Goal: Navigation & Orientation: Find specific page/section

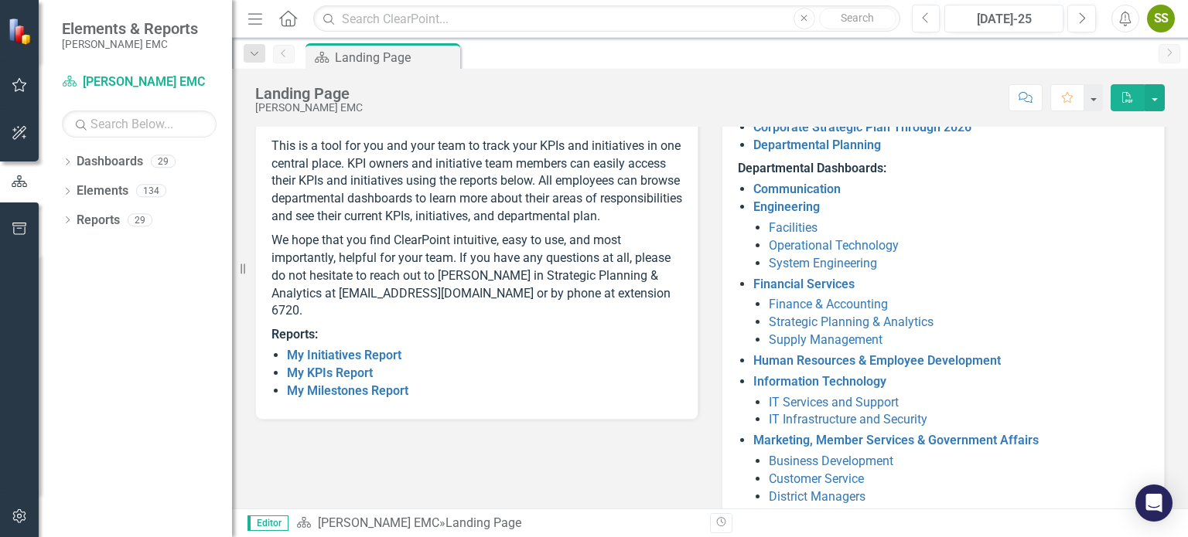
scroll to position [164, 0]
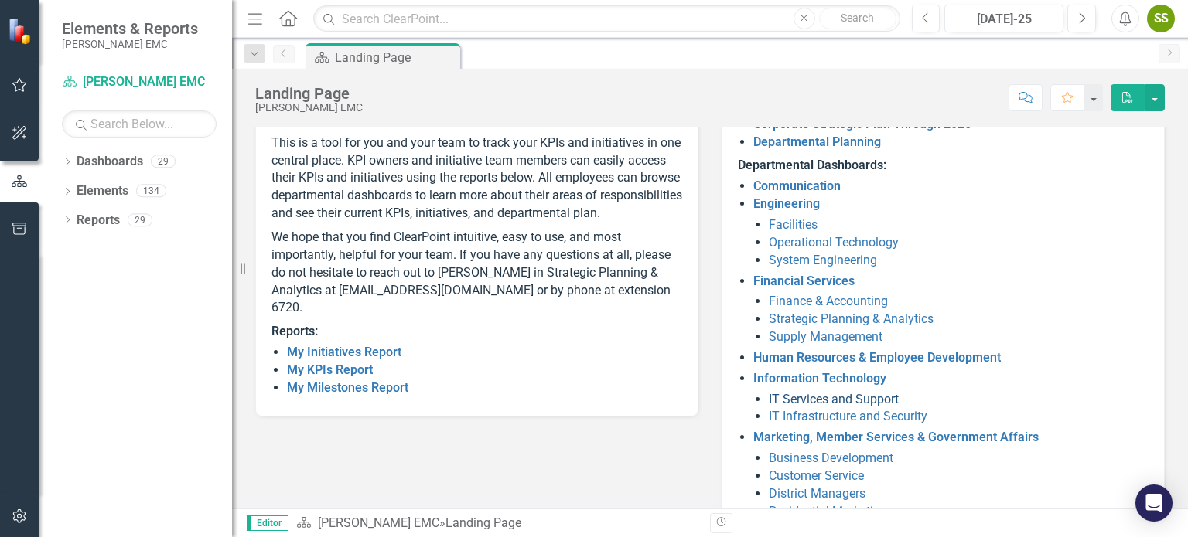
click at [823, 398] on link "IT Services and Support" at bounding box center [834, 399] width 130 height 15
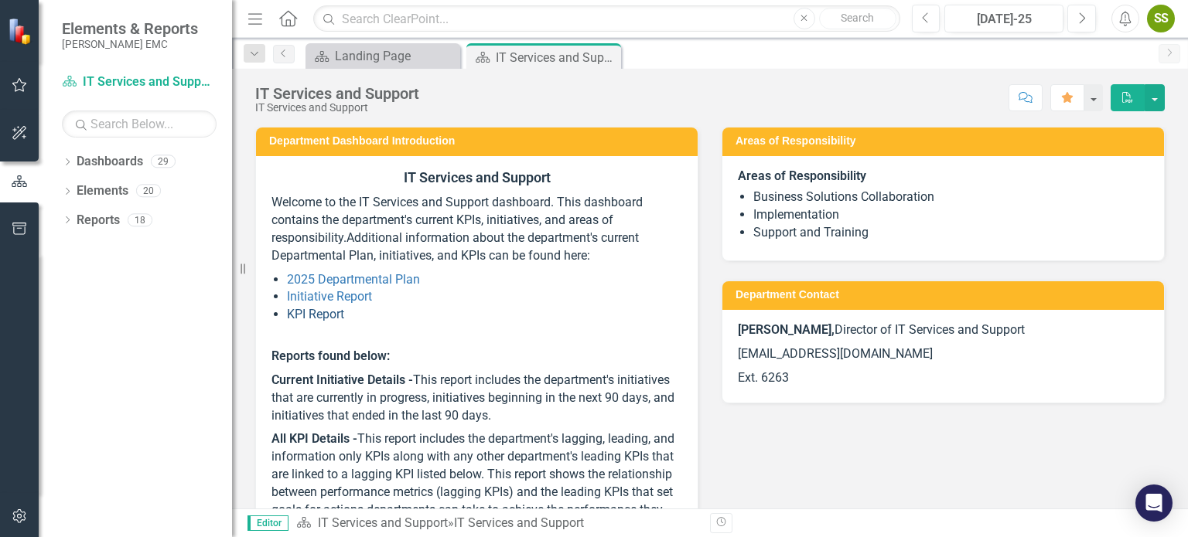
click at [332, 312] on link "KPI Report" at bounding box center [315, 314] width 57 height 15
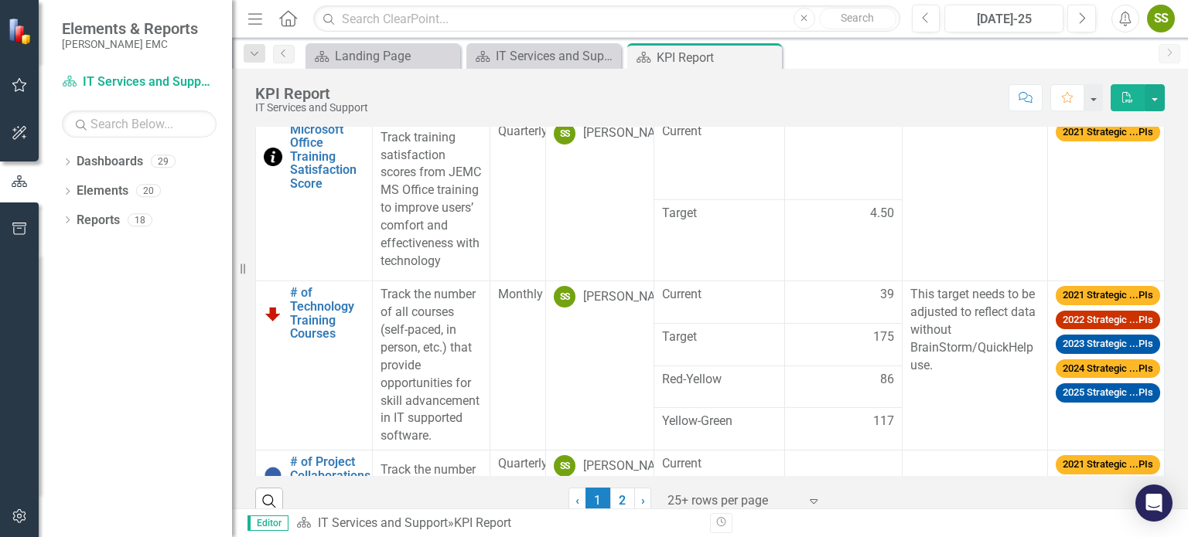
scroll to position [366, 0]
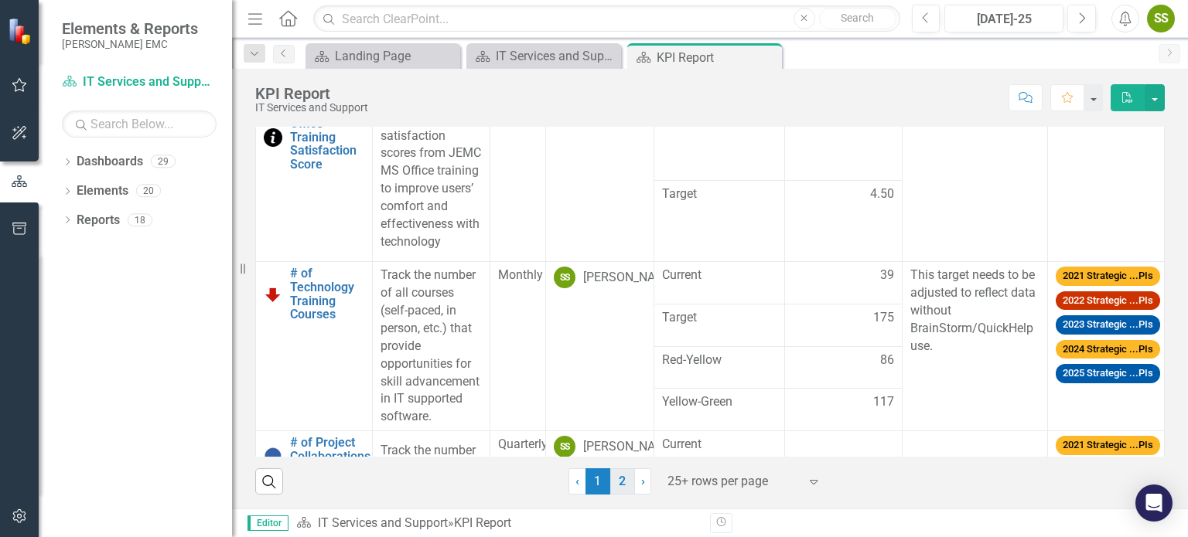
click at [621, 485] on link "2" at bounding box center [622, 482] width 25 height 26
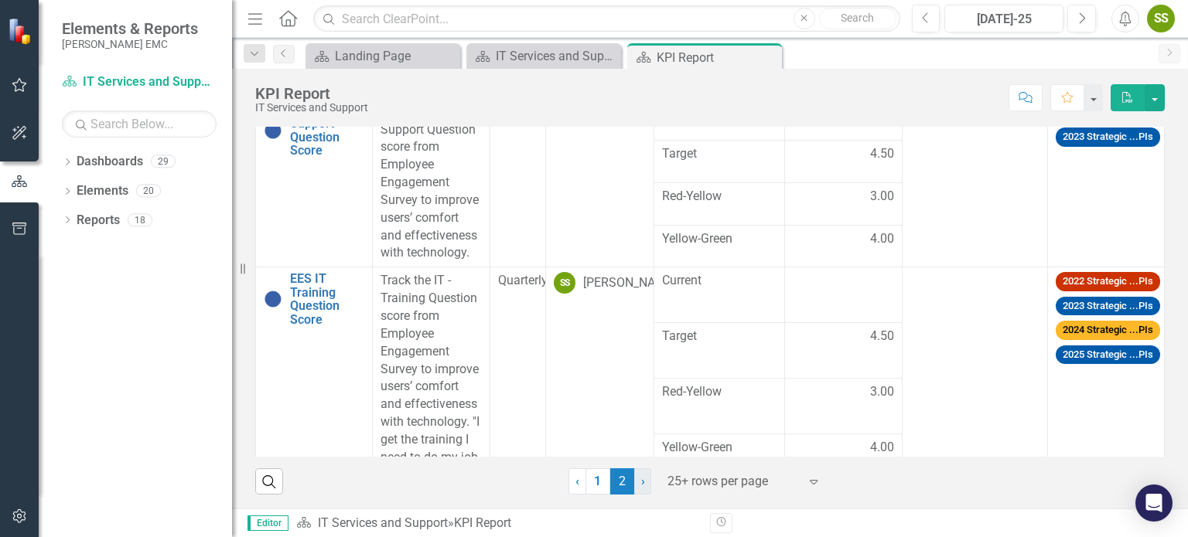
click at [641, 485] on span "›" at bounding box center [643, 481] width 4 height 15
click at [1157, 95] on button "button" at bounding box center [1154, 97] width 20 height 27
drag, startPoint x: 1163, startPoint y: 206, endPoint x: 1155, endPoint y: 159, distance: 47.8
click at [1163, 206] on div "KPIs Description Reporting Frequency Owner Series Name Series Status Analysis T…" at bounding box center [710, 265] width 932 height 461
click at [1094, 105] on button "button" at bounding box center [1092, 97] width 20 height 27
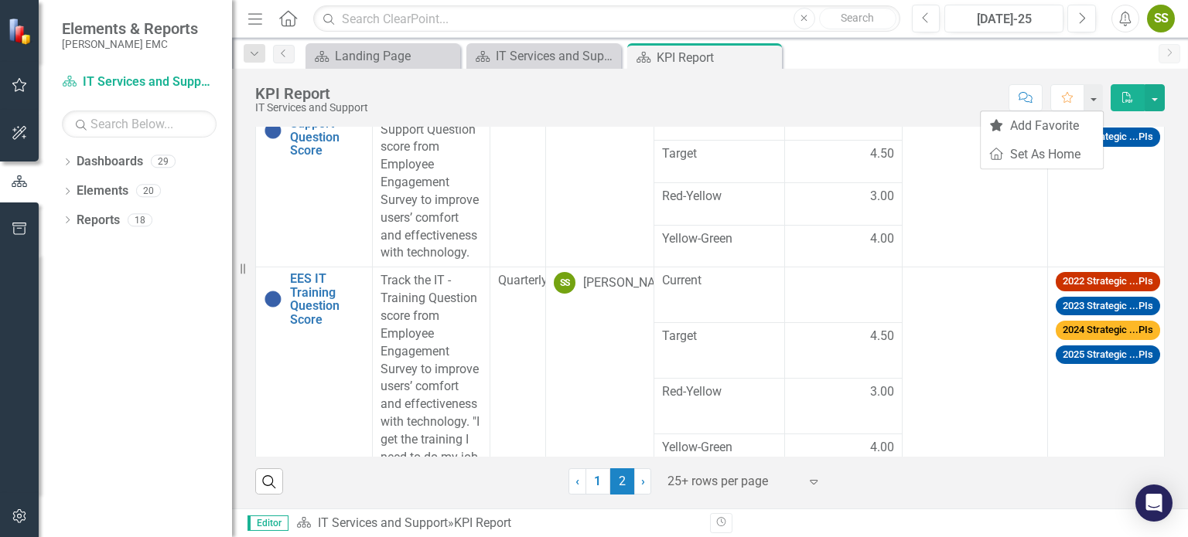
scroll to position [31, 0]
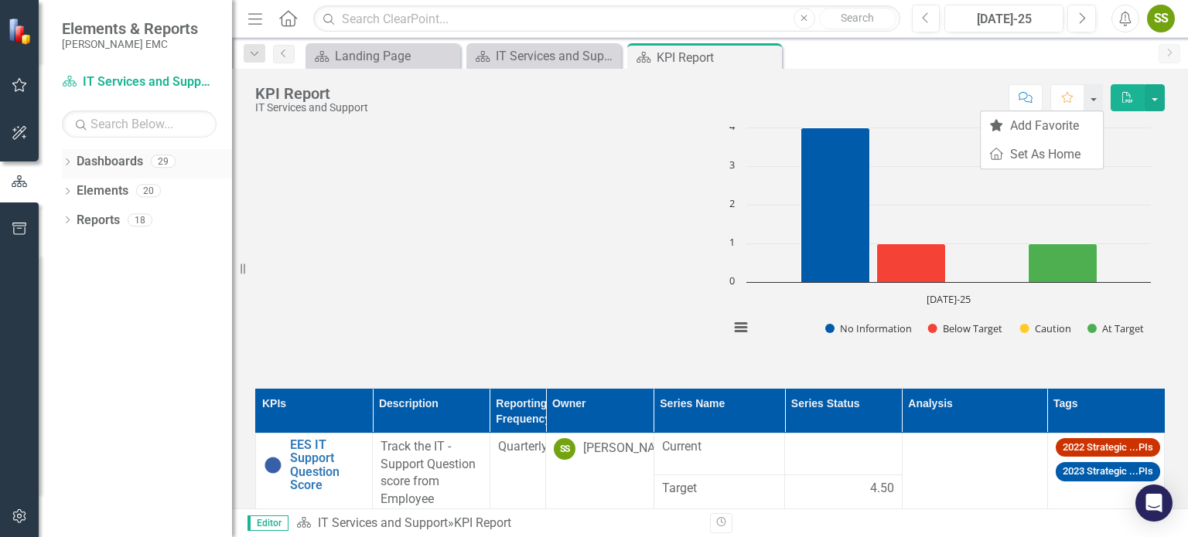
click at [66, 167] on div "Dropdown" at bounding box center [67, 163] width 11 height 13
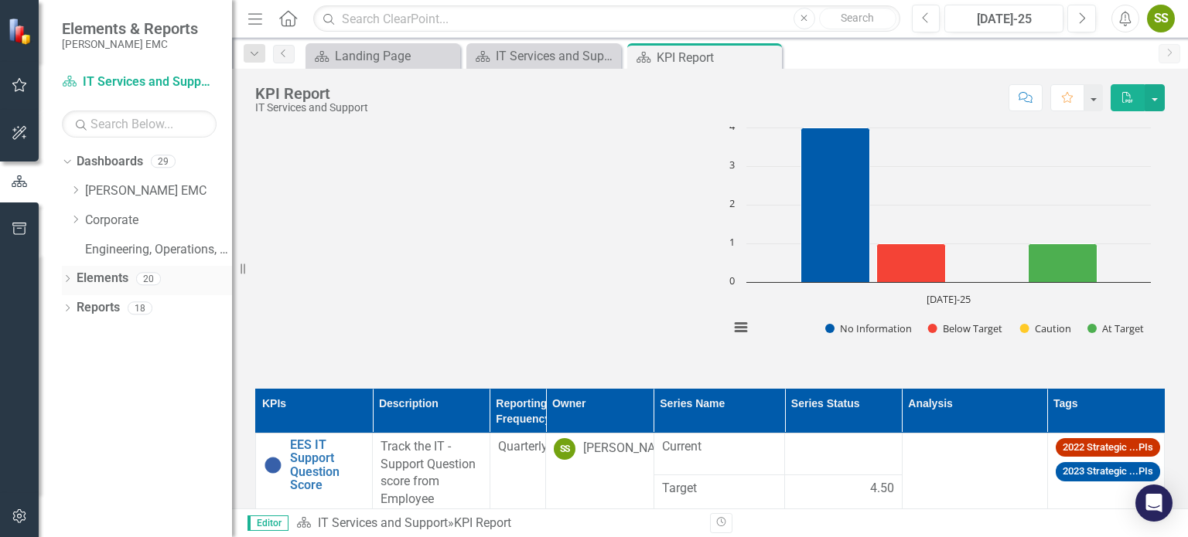
click at [71, 280] on icon "Dropdown" at bounding box center [67, 280] width 11 height 9
click at [70, 428] on icon "Dropdown" at bounding box center [67, 426] width 11 height 9
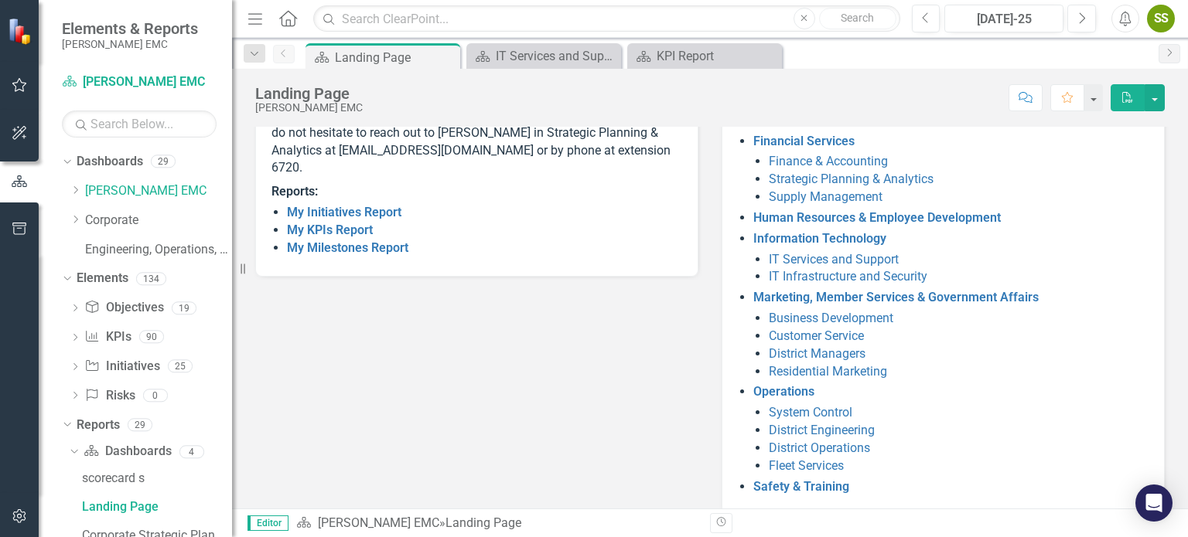
scroll to position [325, 0]
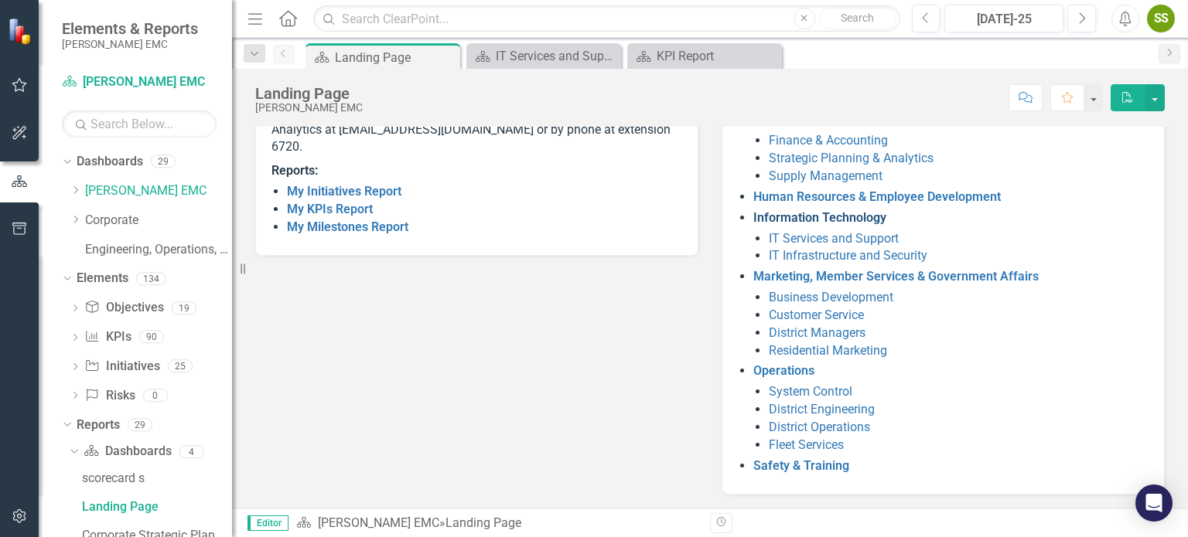
click at [835, 216] on link "Information Technology" at bounding box center [819, 217] width 133 height 15
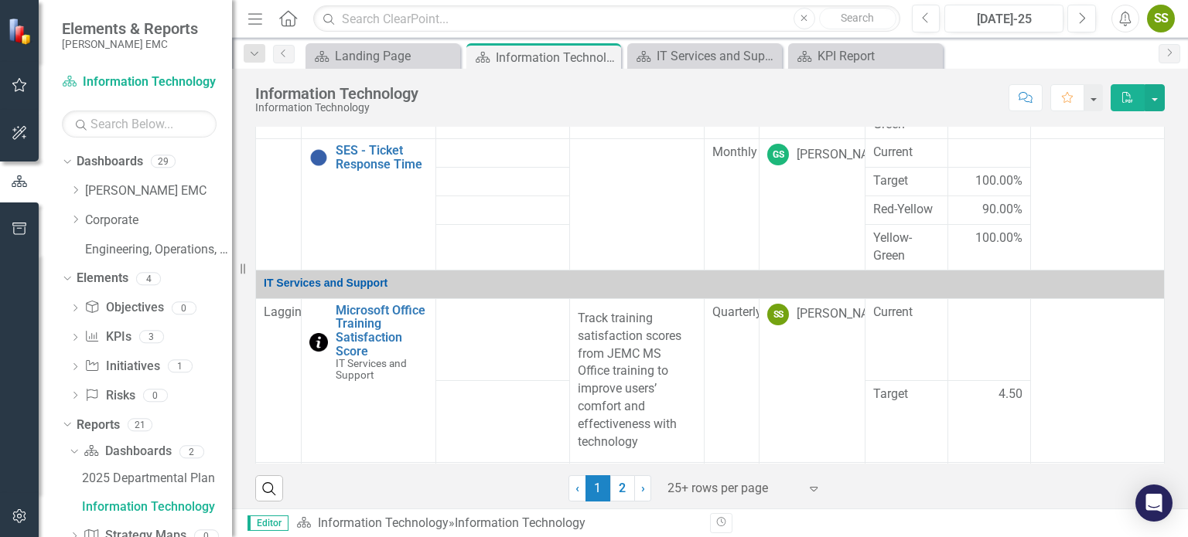
scroll to position [932, 0]
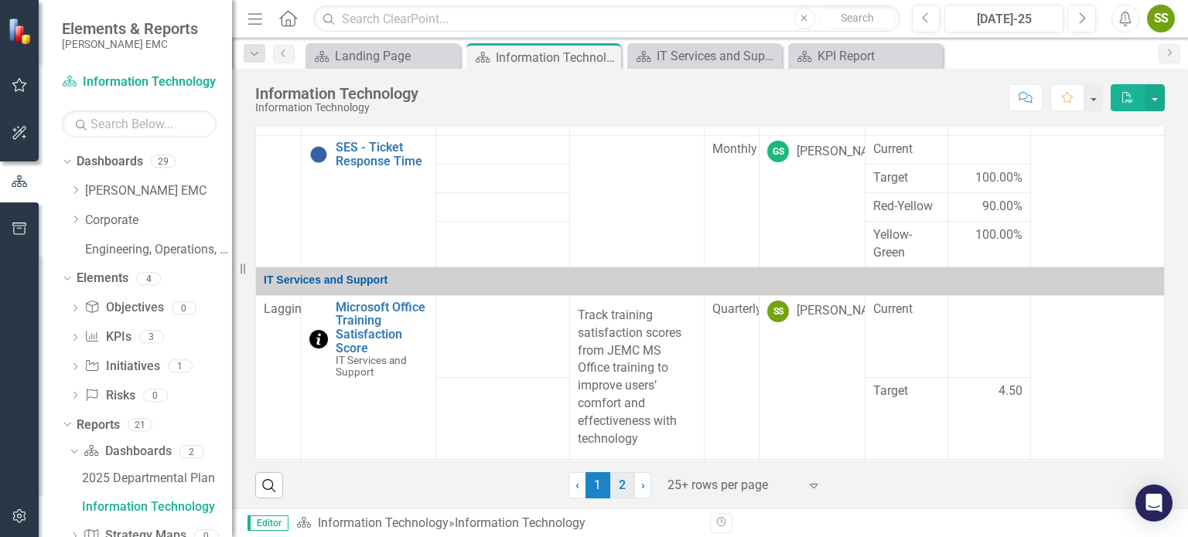
click at [620, 485] on link "2" at bounding box center [622, 485] width 25 height 26
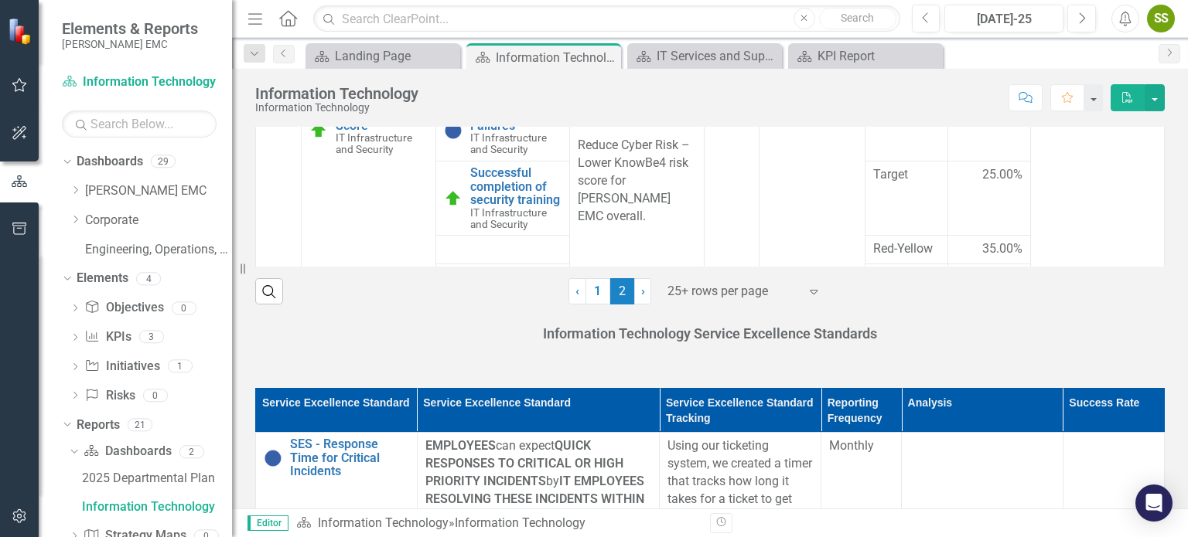
scroll to position [1143, 0]
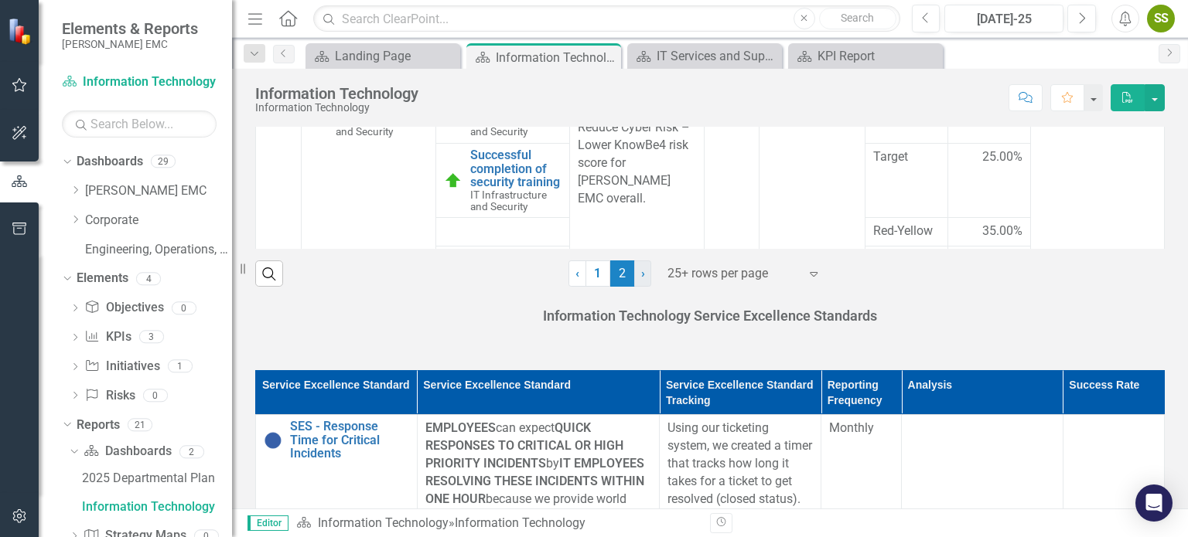
click at [641, 274] on span "›" at bounding box center [643, 273] width 4 height 15
click at [641, 275] on span "›" at bounding box center [643, 273] width 4 height 15
click at [680, 264] on div at bounding box center [732, 274] width 131 height 21
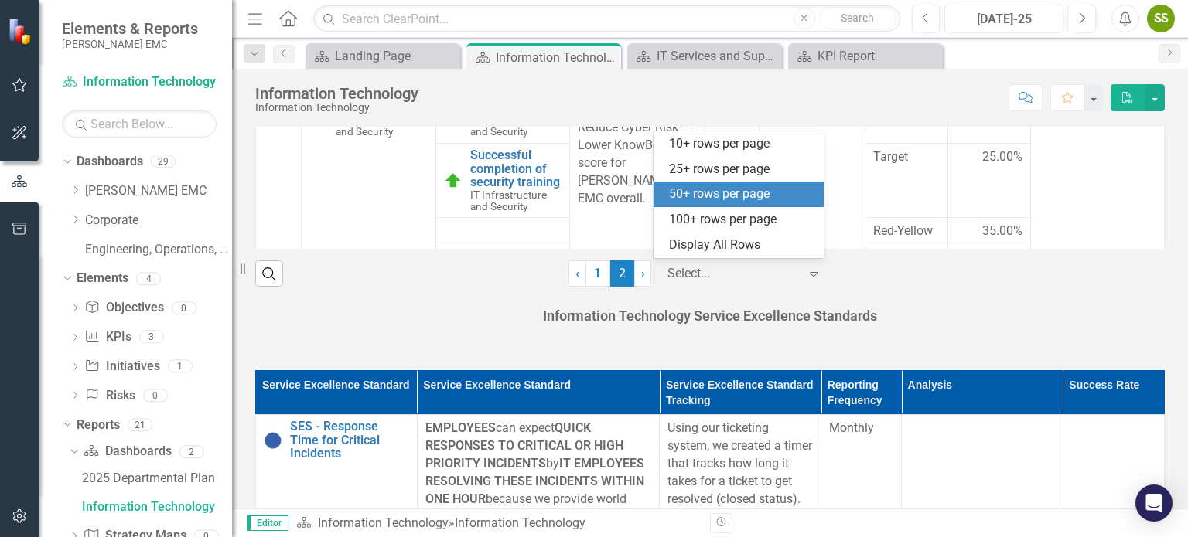
click at [694, 191] on div "50+ rows per page" at bounding box center [741, 195] width 145 height 18
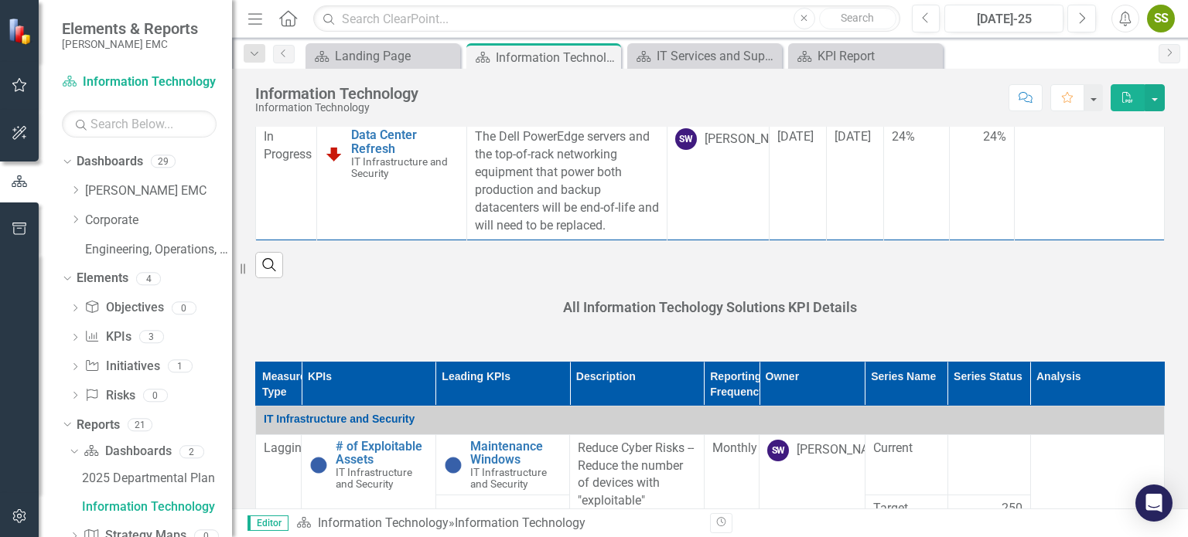
scroll to position [0, 0]
